Goal: Check status: Check status

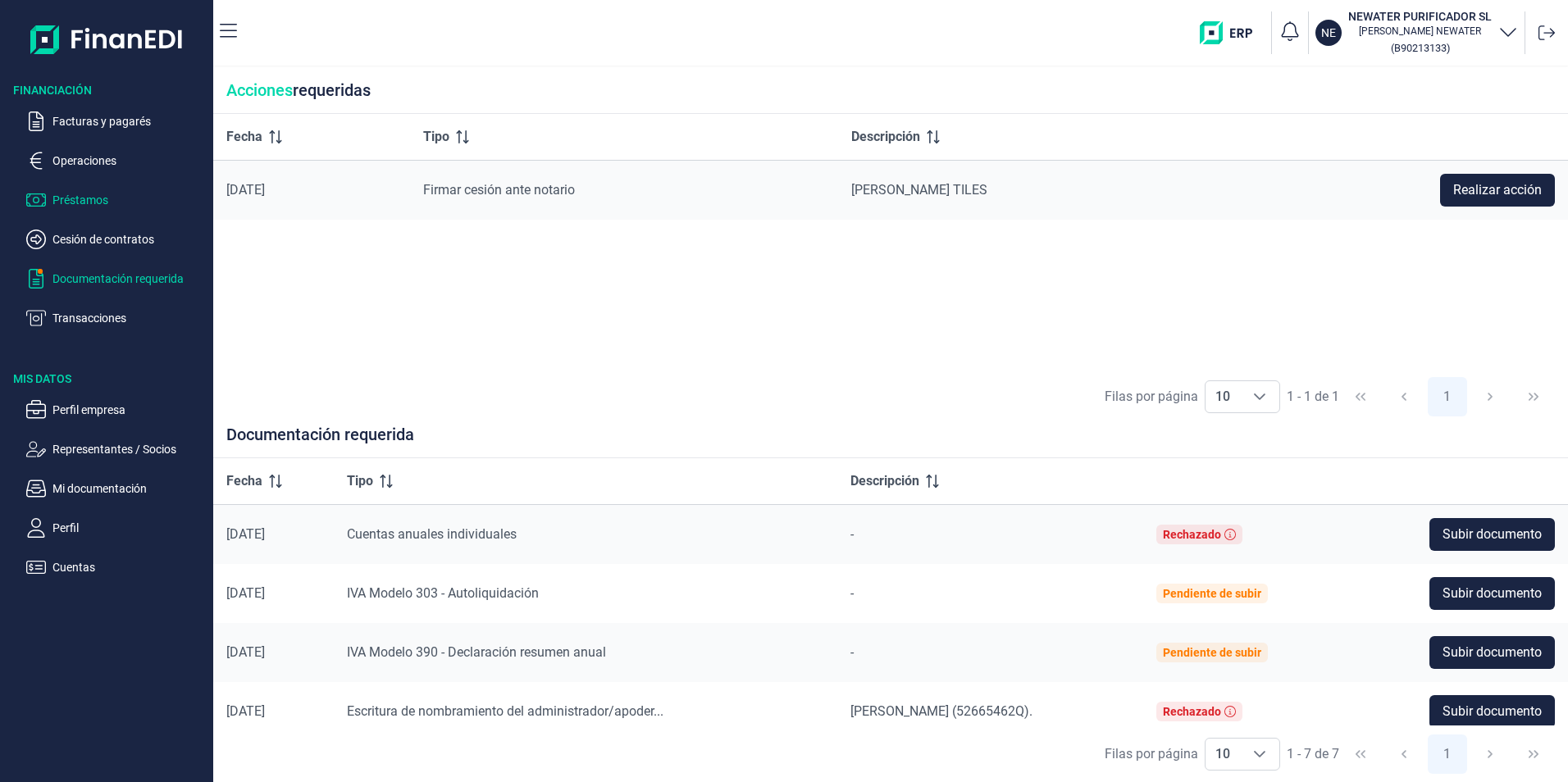
click at [100, 201] on p "Préstamos" at bounding box center [129, 199] width 154 height 20
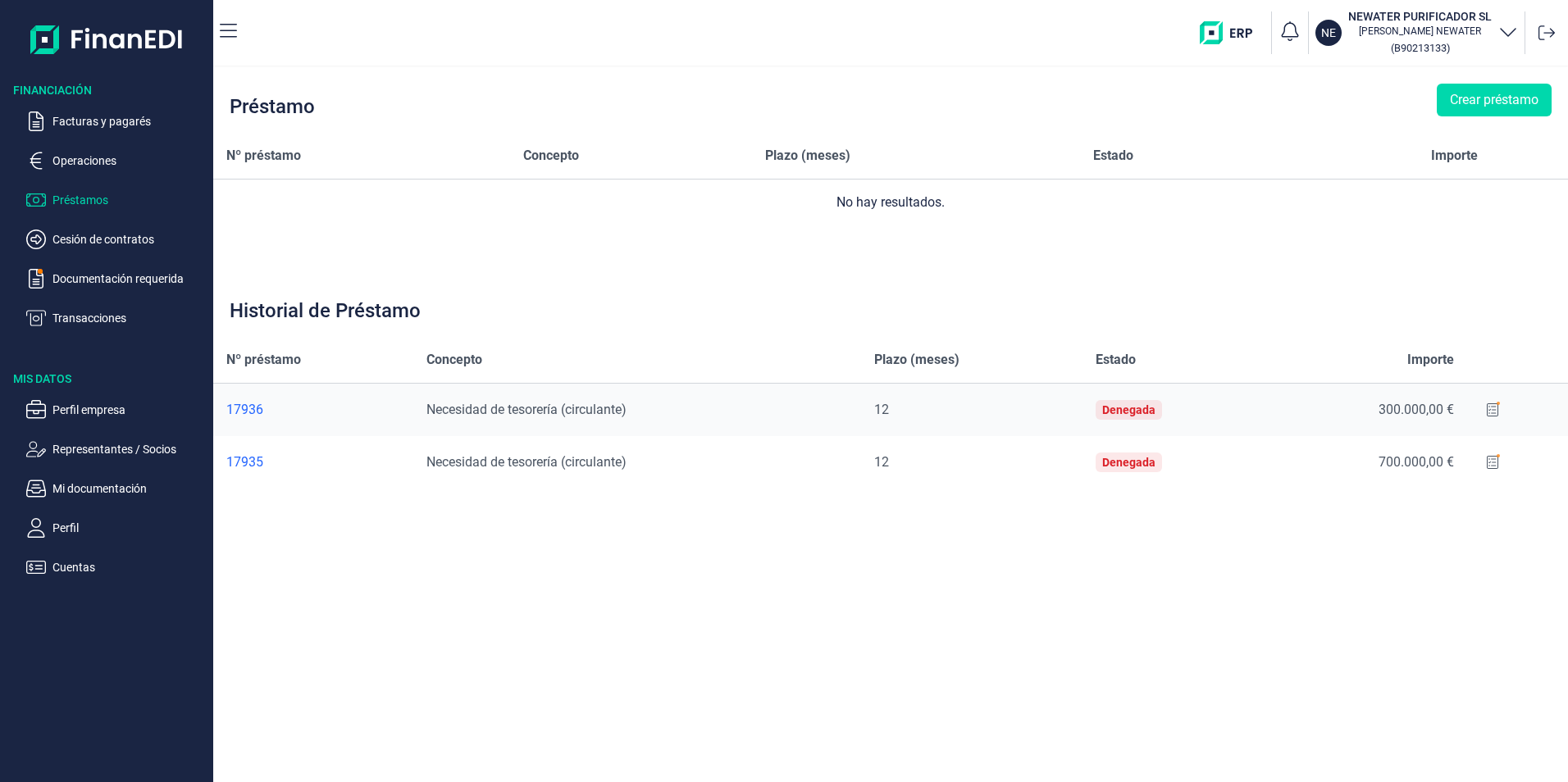
click at [1122, 410] on div "Denegada" at bounding box center [1128, 410] width 53 height 13
click at [1490, 410] on icon at bounding box center [1492, 410] width 11 height 13
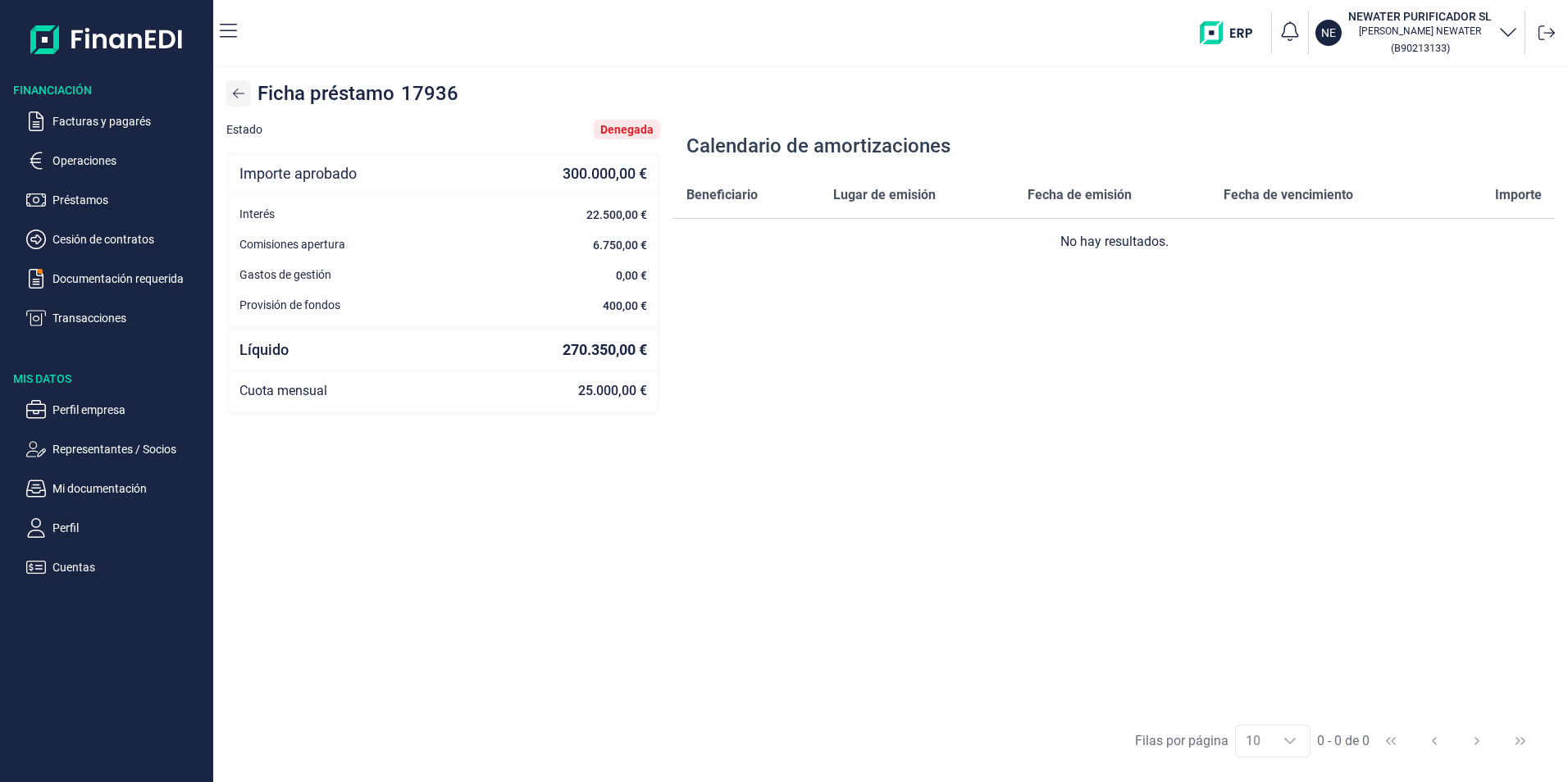
click at [241, 92] on icon at bounding box center [239, 93] width 11 height 13
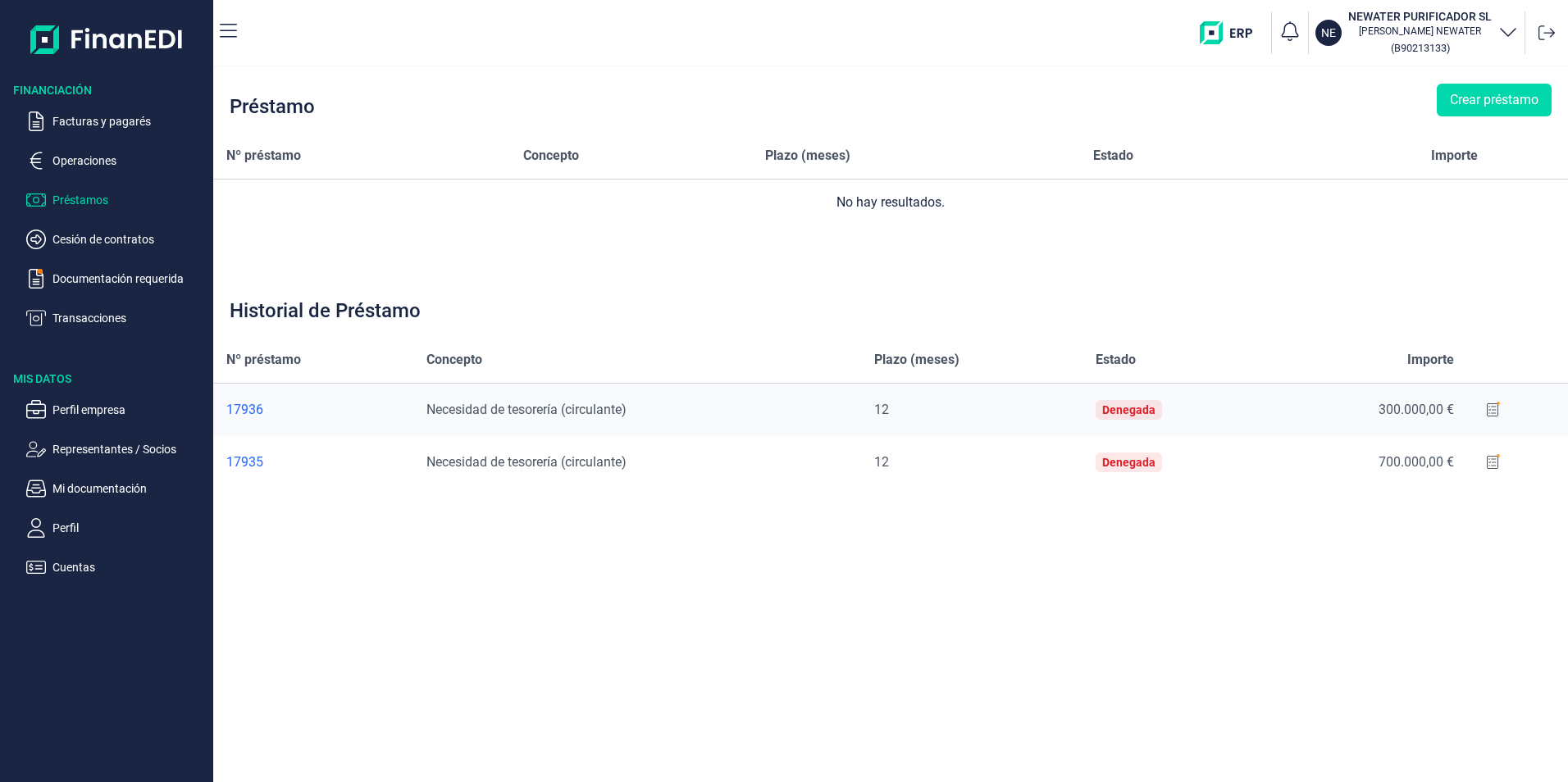
click at [1490, 463] on icon at bounding box center [1492, 462] width 11 height 13
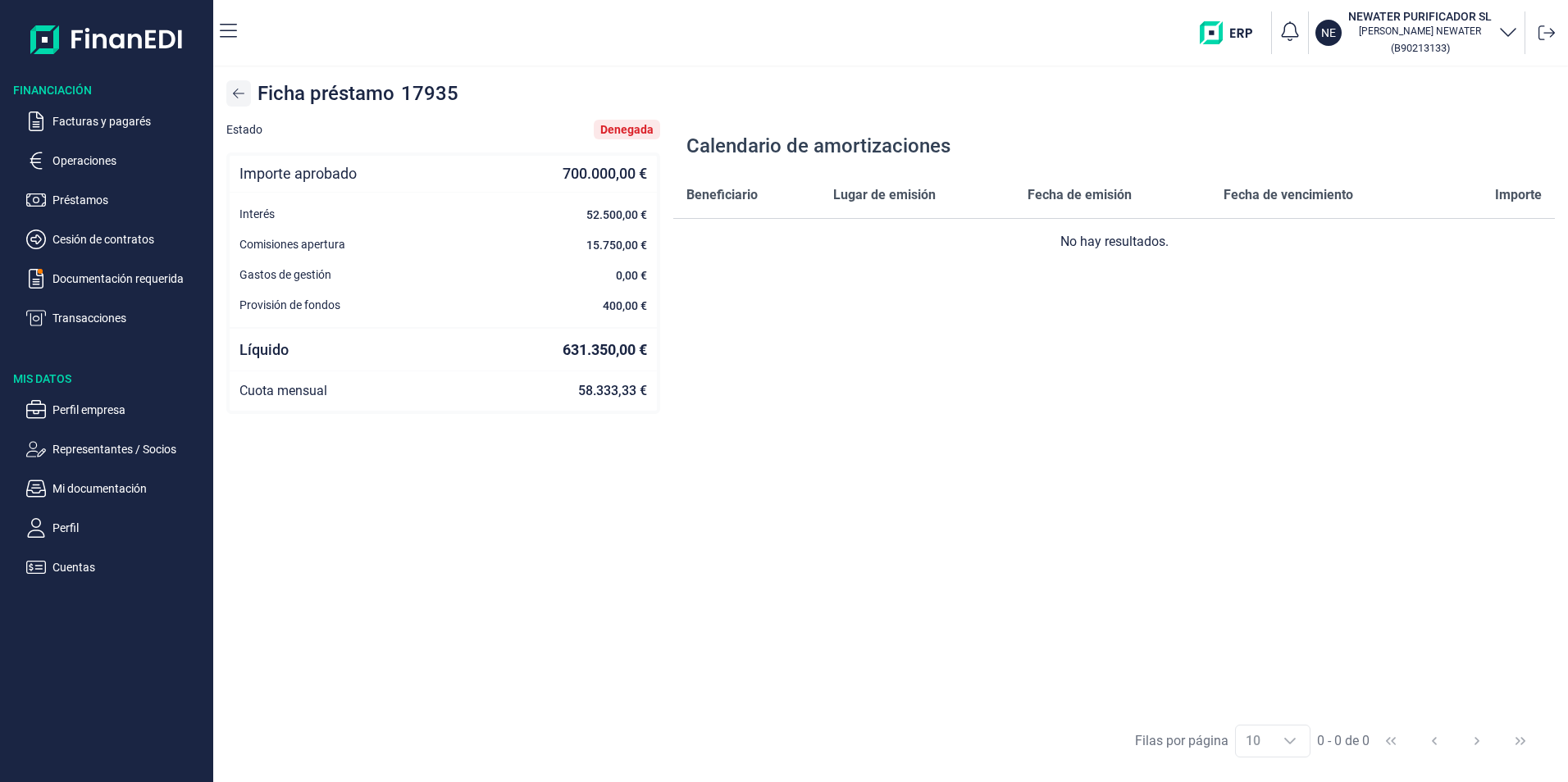
click at [246, 96] on button at bounding box center [239, 93] width 24 height 26
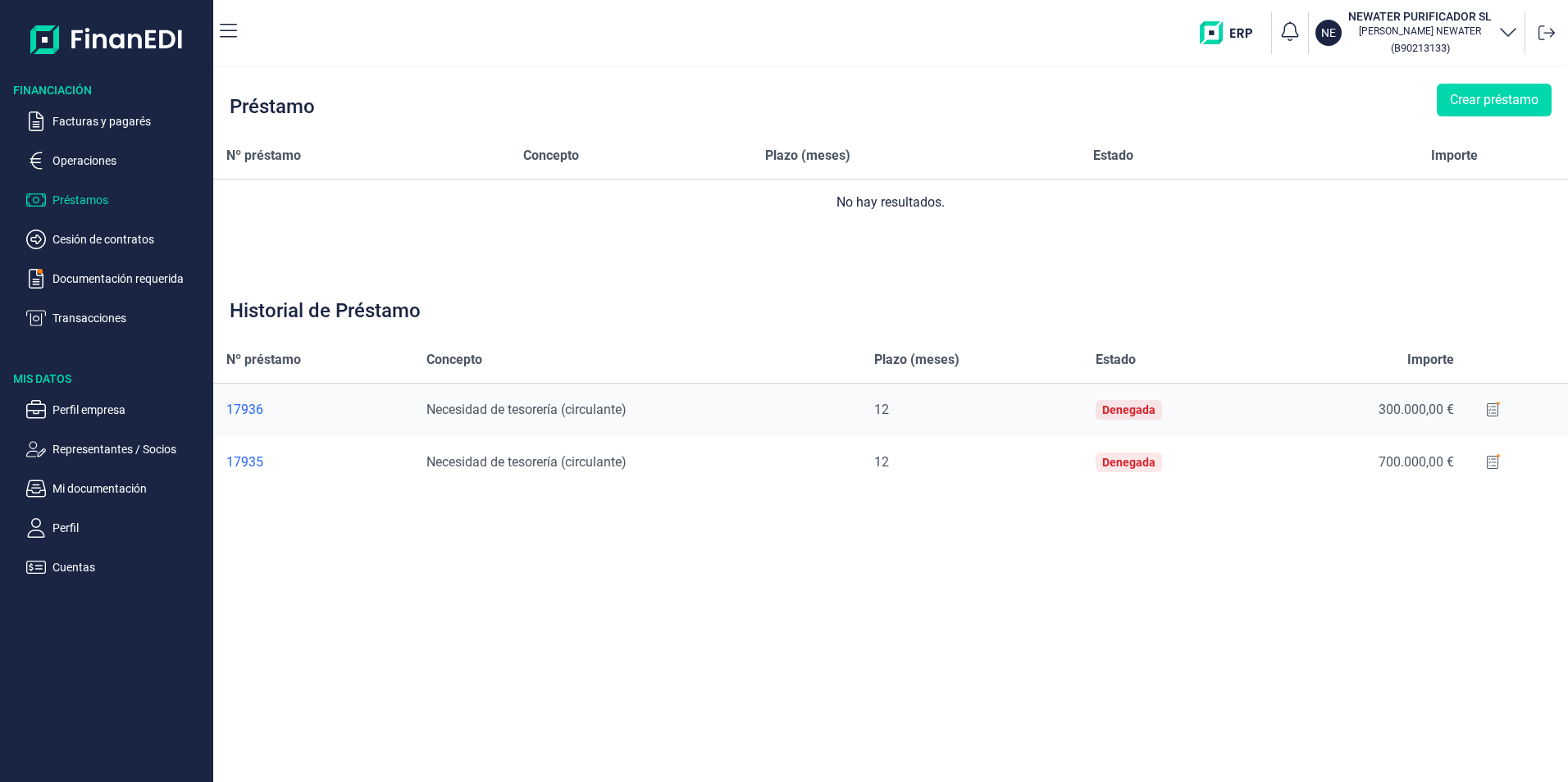
click at [237, 456] on span "17935" at bounding box center [245, 461] width 37 height 16
click at [251, 460] on span "17935" at bounding box center [245, 461] width 37 height 16
click at [1546, 31] on icon at bounding box center [1547, 33] width 17 height 17
